Goal: Obtain resource: Obtain resource

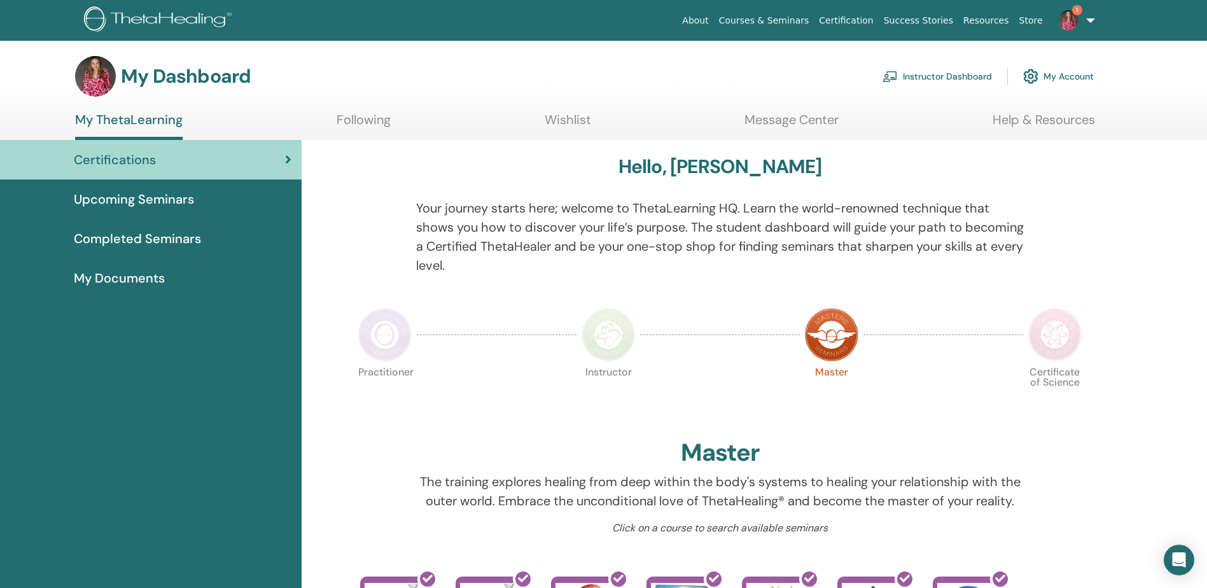
click at [975, 85] on link "Instructor Dashboard" at bounding box center [936, 76] width 109 height 28
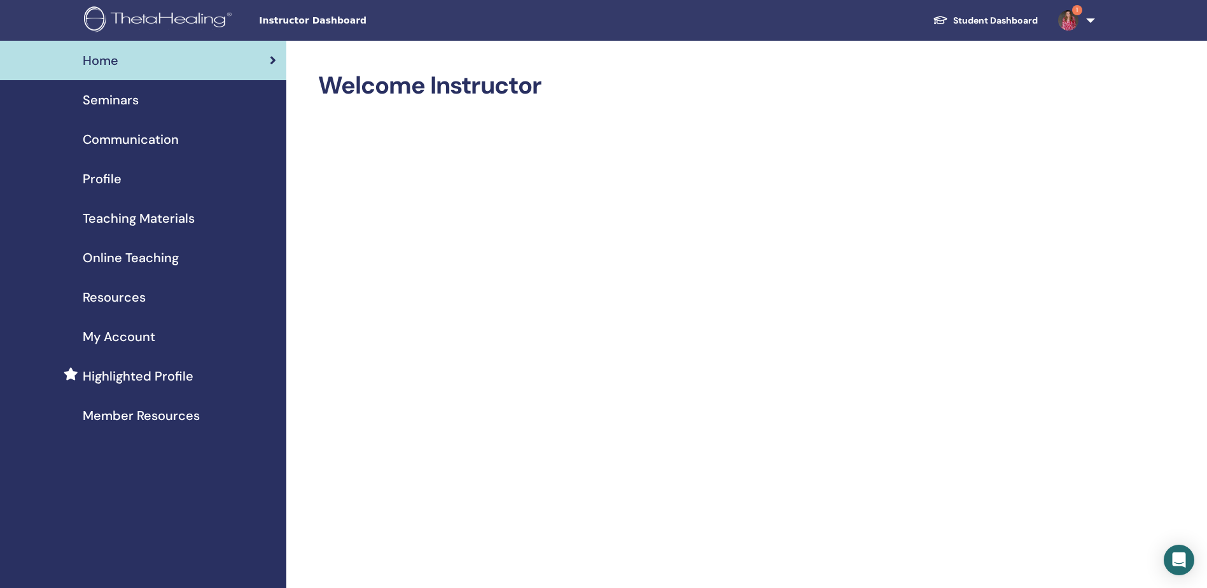
click at [115, 216] on span "Teaching Materials" at bounding box center [139, 218] width 112 height 19
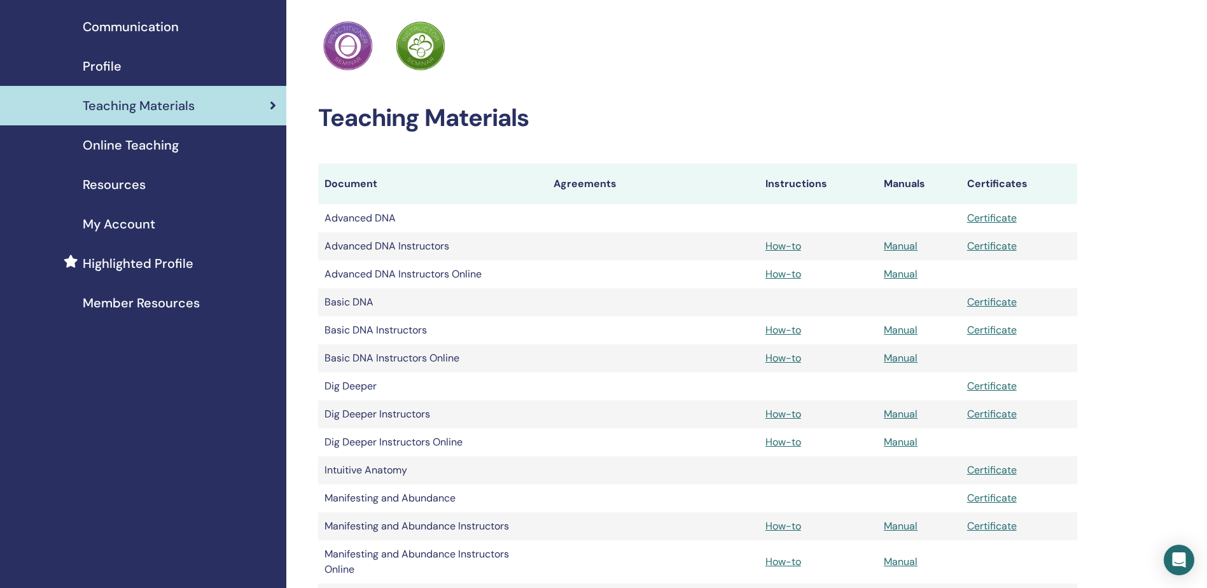
scroll to position [127, 0]
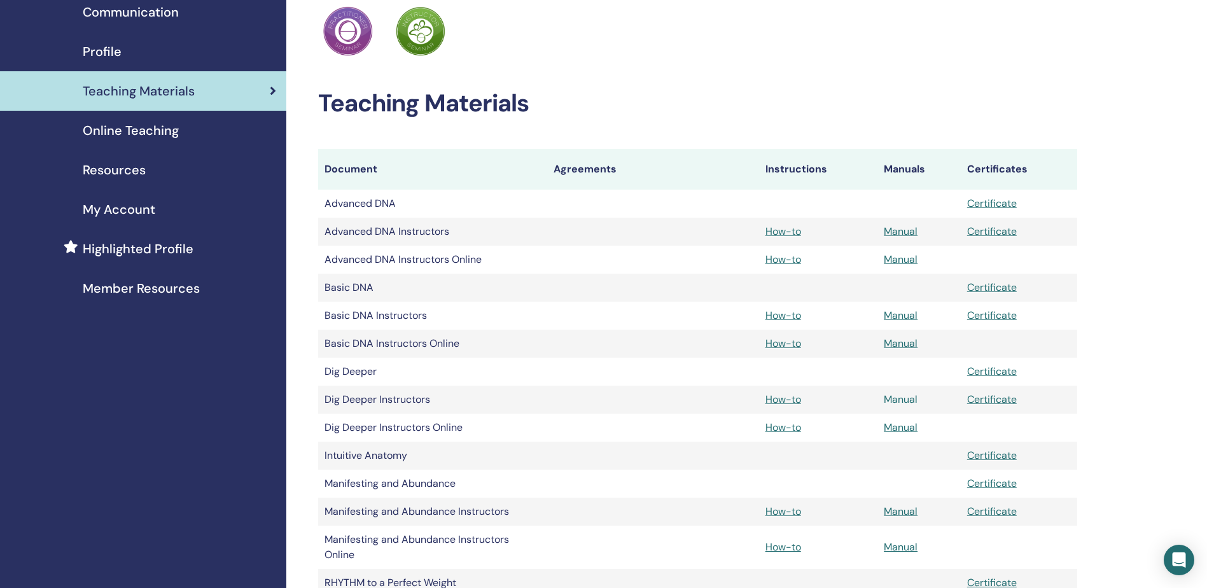
click at [885, 398] on link "Manual" at bounding box center [900, 398] width 34 height 13
